Goal: Task Accomplishment & Management: Manage account settings

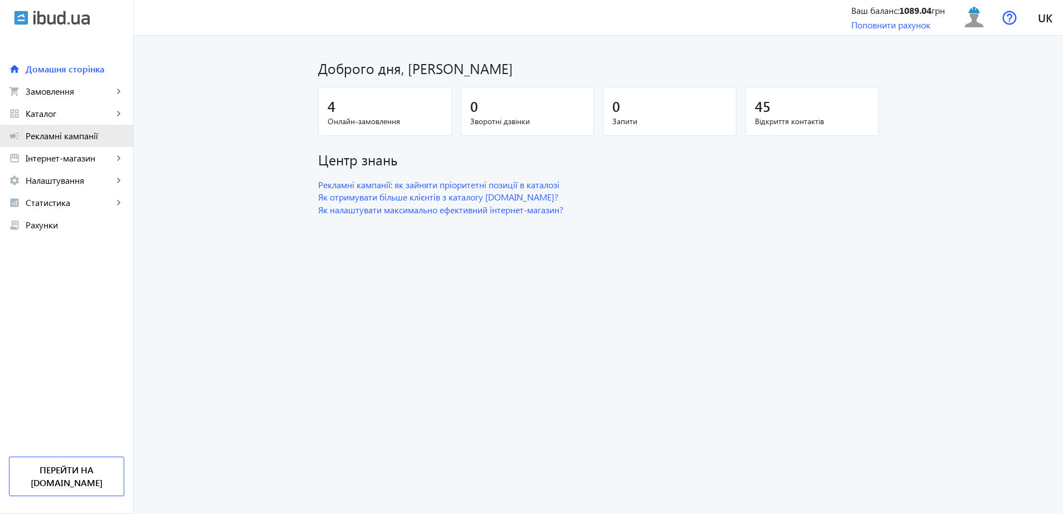
click at [61, 143] on link "campaign Рекламні кампанії" at bounding box center [66, 136] width 133 height 22
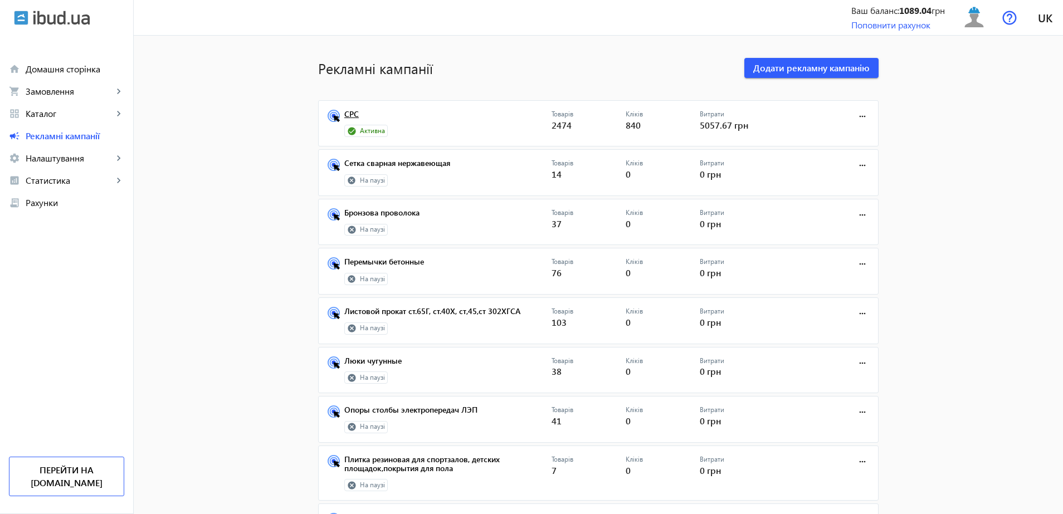
click at [364, 122] on link "СРС" at bounding box center [447, 118] width 207 height 16
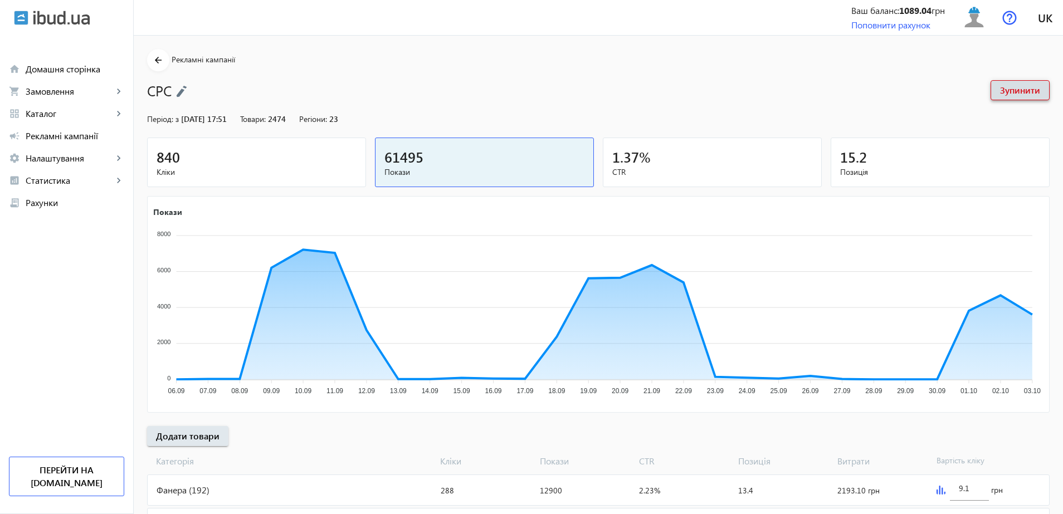
click at [1010, 82] on span at bounding box center [1020, 90] width 58 height 27
click at [77, 70] on span "Домашня сторінка" at bounding box center [75, 69] width 99 height 11
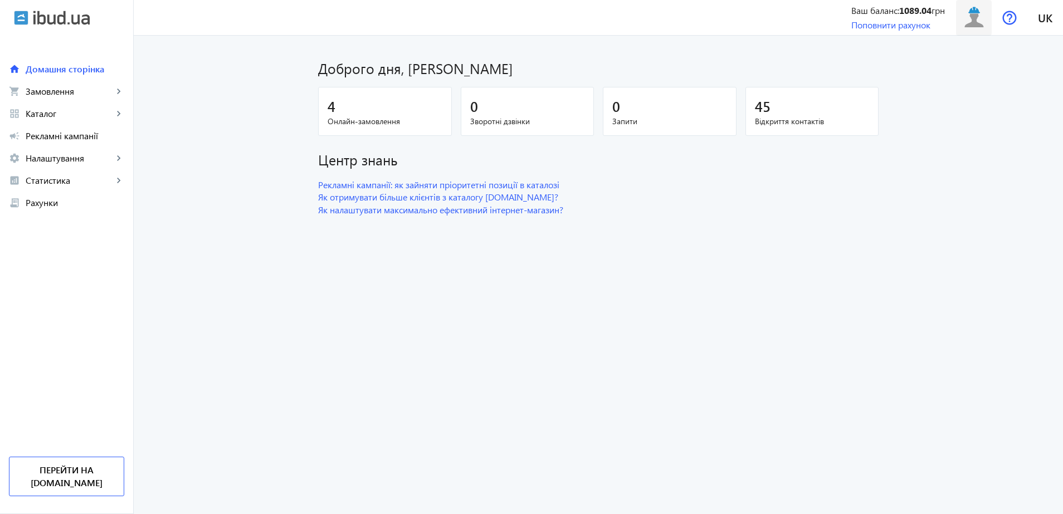
click at [970, 20] on img at bounding box center [974, 17] width 25 height 25
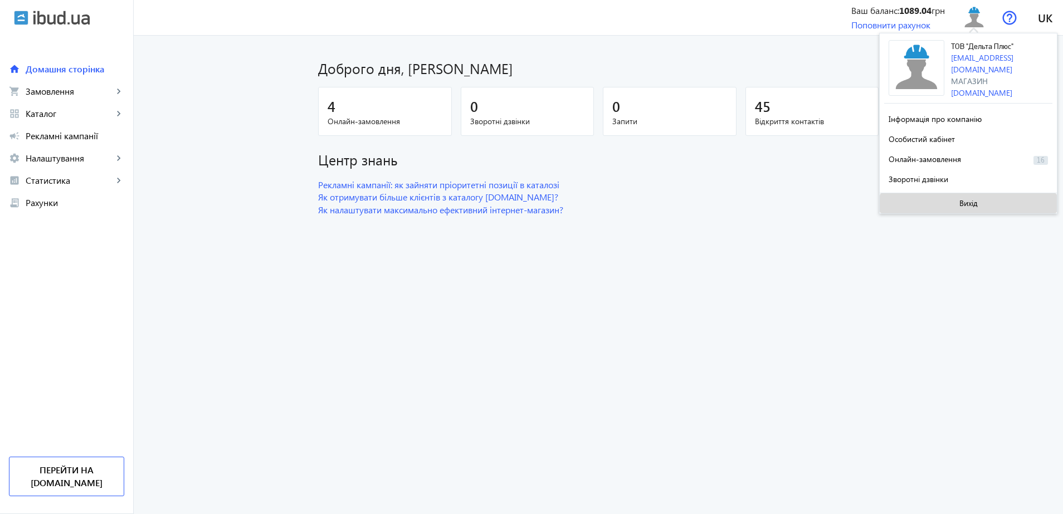
click at [977, 203] on span "Вихід" at bounding box center [969, 203] width 18 height 9
